Goal: Task Accomplishment & Management: Manage account settings

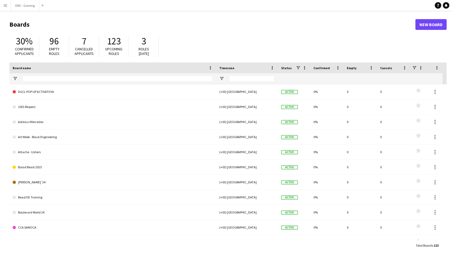
click at [4, 0] on button "Menu" at bounding box center [5, 5] width 11 height 11
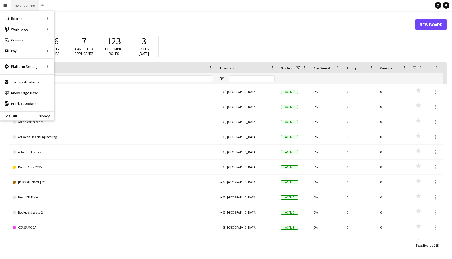
click at [37, 5] on button "EWC - Gaming Close" at bounding box center [25, 5] width 28 height 10
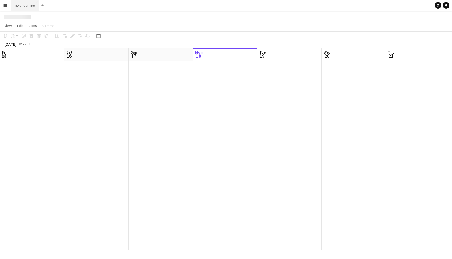
scroll to position [0, 129]
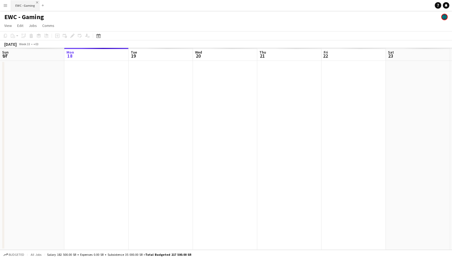
click at [37, 3] on app-icon "Close" at bounding box center [37, 2] width 2 height 2
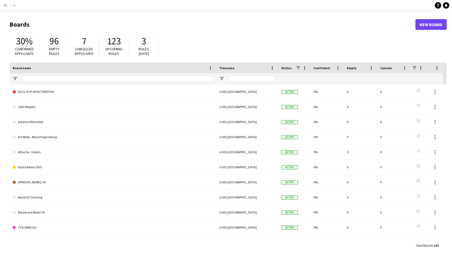
click at [6, 6] on app-icon "Menu" at bounding box center [5, 5] width 4 height 4
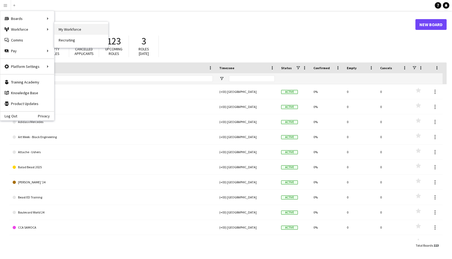
click at [65, 29] on link "My Workforce" at bounding box center [81, 29] width 54 height 11
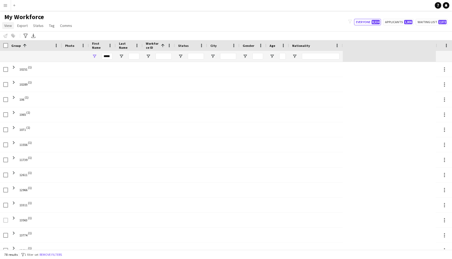
click at [13, 24] on link "View" at bounding box center [8, 25] width 12 height 7
click at [24, 80] on span "Reset Filters" at bounding box center [17, 80] width 21 height 5
type input "**********"
click at [7, 27] on span "View" at bounding box center [8, 25] width 8 height 5
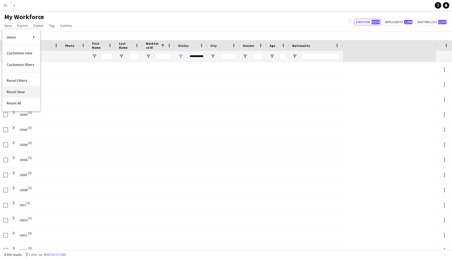
click at [22, 93] on span "Reset View" at bounding box center [16, 91] width 18 height 5
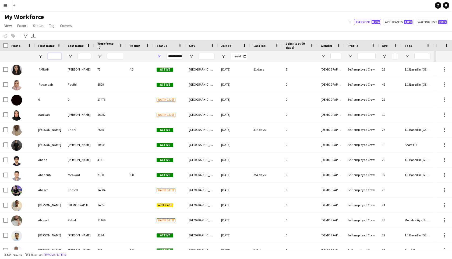
click at [55, 56] on input "First Name Filter Input" at bounding box center [54, 56] width 13 height 6
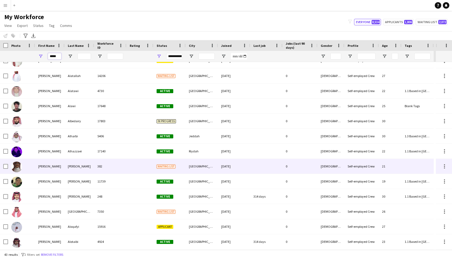
scroll to position [69, 0]
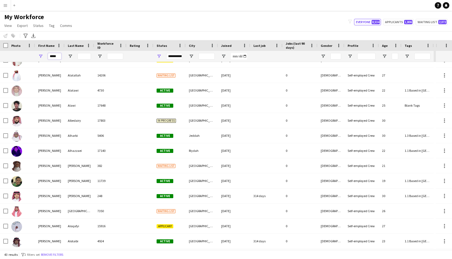
type input "*****"
click at [81, 57] on input "Last Name Filter Input" at bounding box center [83, 56] width 13 height 6
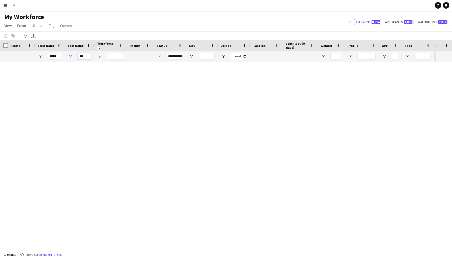
scroll to position [0, 0]
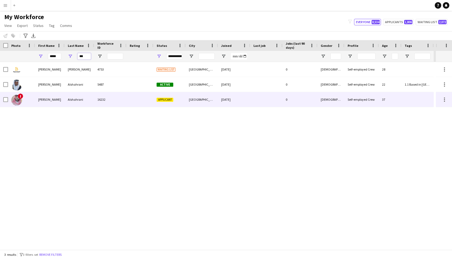
type input "***"
click at [69, 98] on div "Alshahrani" at bounding box center [80, 99] width 30 height 15
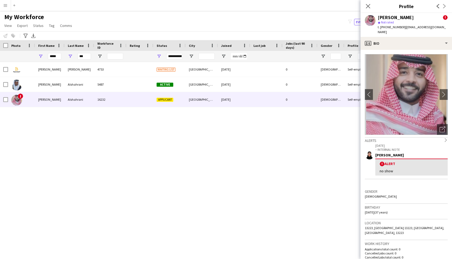
click at [383, 161] on span "!" at bounding box center [381, 163] width 5 height 5
click at [441, 91] on app-icon "chevron-right" at bounding box center [443, 94] width 8 height 6
